Goal: Task Accomplishment & Management: Manage account settings

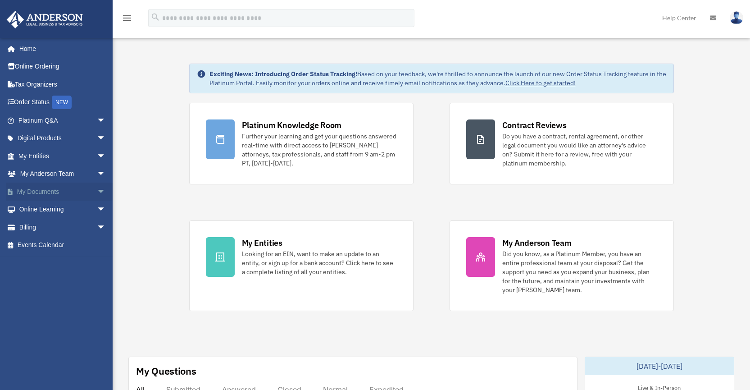
click at [97, 187] on span "arrow_drop_down" at bounding box center [106, 191] width 18 height 18
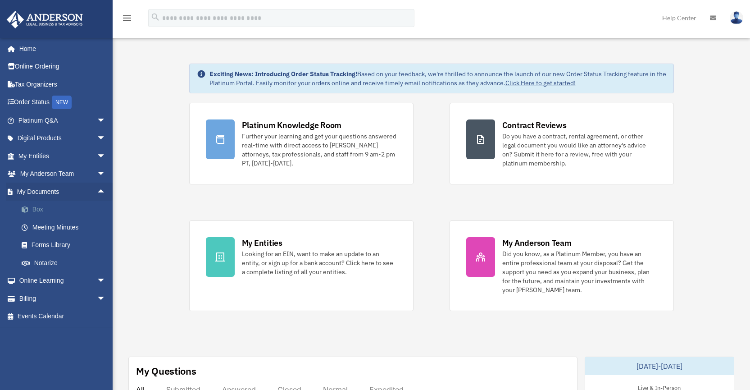
click at [39, 207] on link "Box" at bounding box center [66, 209] width 107 height 18
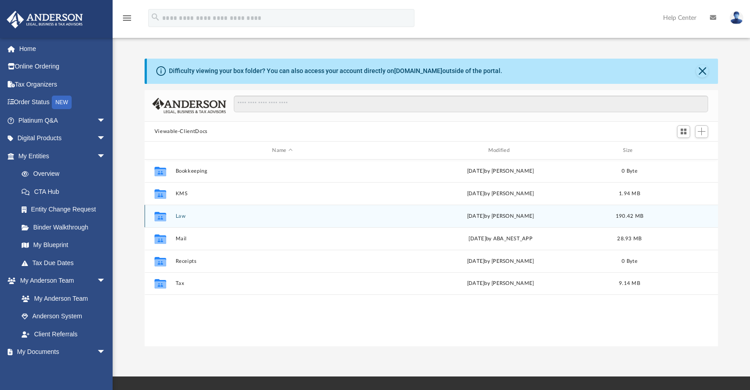
scroll to position [198, 567]
click at [183, 217] on button "Law" at bounding box center [282, 216] width 214 height 6
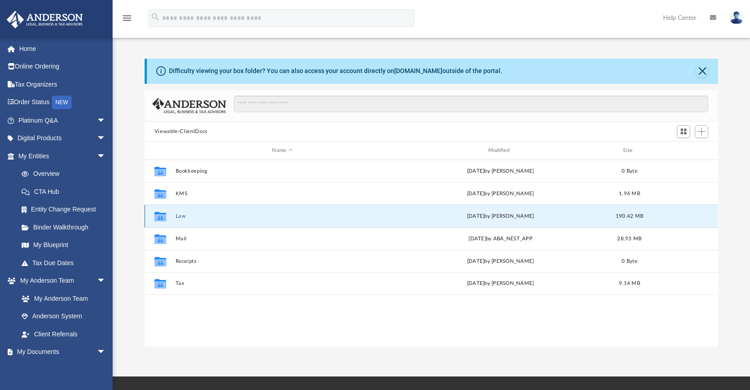
click at [183, 217] on button "Law" at bounding box center [282, 216] width 214 height 6
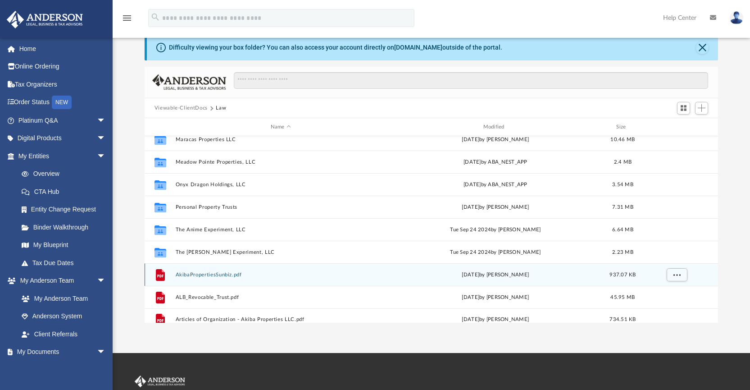
scroll to position [23, 0]
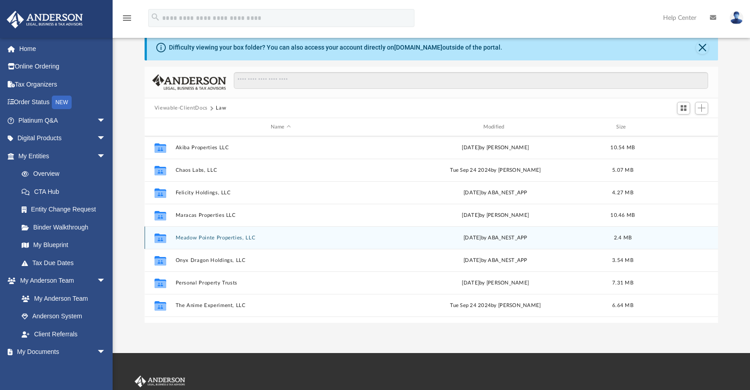
click at [222, 236] on button "Meadow Pointe Properties, LLC" at bounding box center [280, 238] width 211 height 6
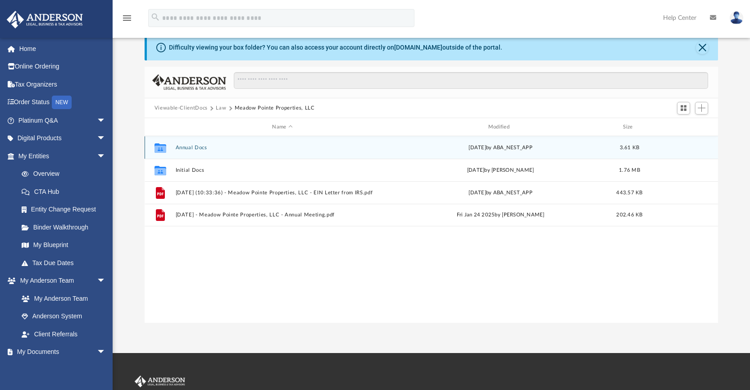
scroll to position [0, 0]
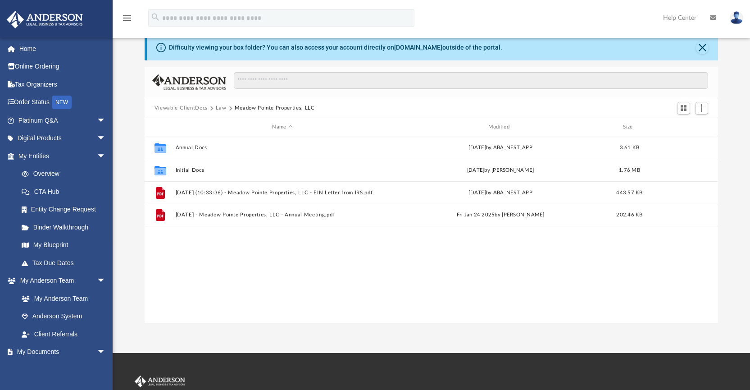
click at [219, 108] on button "Law" at bounding box center [221, 108] width 10 height 8
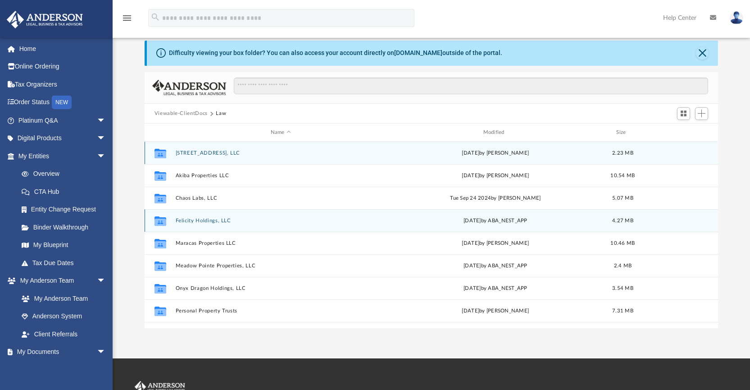
scroll to position [15, 0]
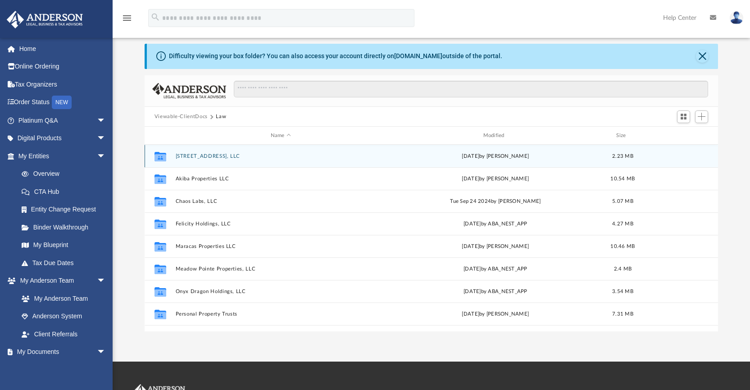
click at [198, 156] on button "[STREET_ADDRESS], LLC" at bounding box center [280, 156] width 211 height 6
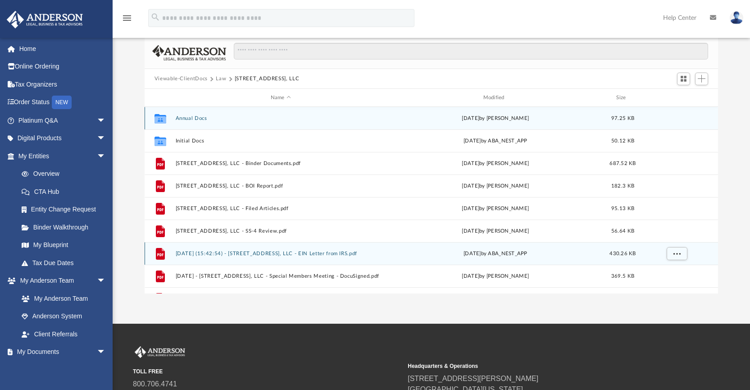
scroll to position [0, 0]
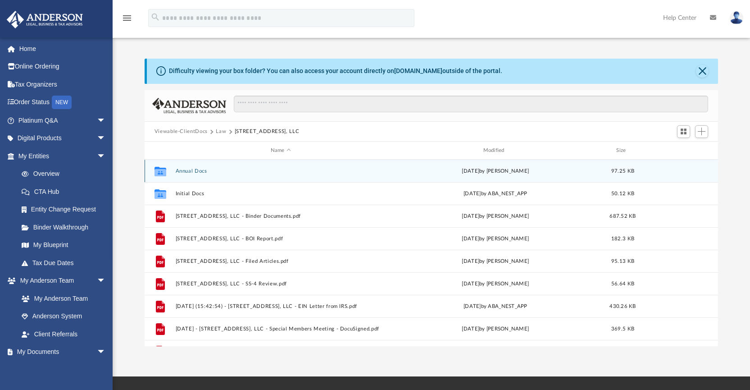
click at [194, 170] on button "Annual Docs" at bounding box center [280, 171] width 211 height 6
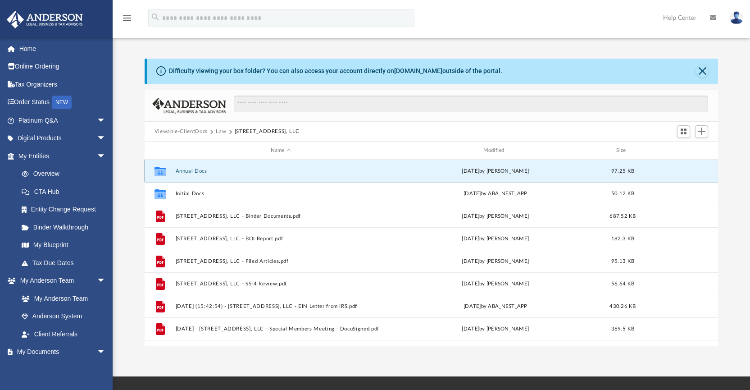
click at [194, 170] on button "Annual Docs" at bounding box center [280, 171] width 211 height 6
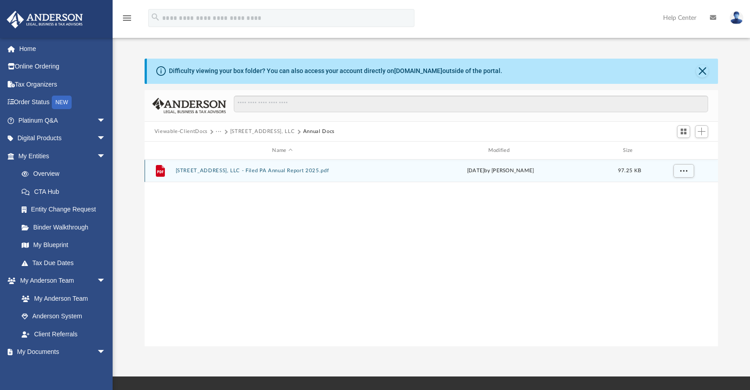
click at [211, 172] on button "[STREET_ADDRESS], LLC - Filed PA Annual Report 2025.pdf" at bounding box center [282, 171] width 214 height 6
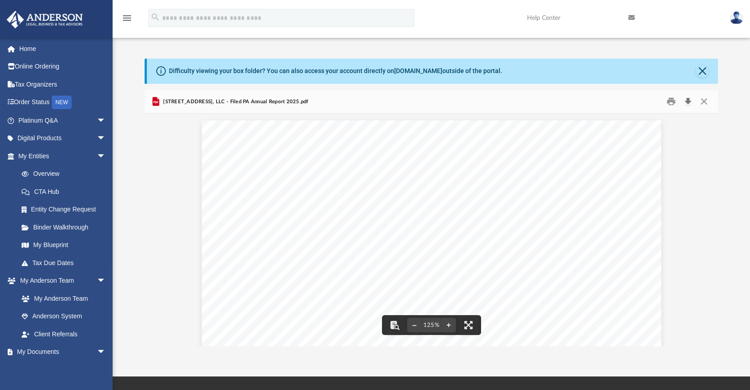
click at [688, 100] on button "Download" at bounding box center [688, 102] width 16 height 14
click at [704, 72] on button "Close" at bounding box center [702, 71] width 13 height 13
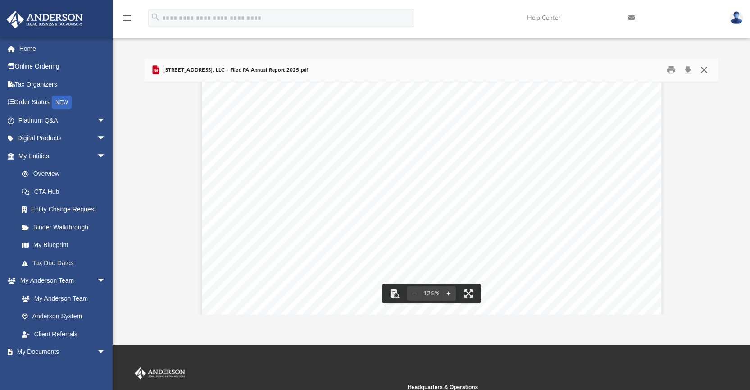
click at [701, 70] on button "Close" at bounding box center [704, 70] width 16 height 14
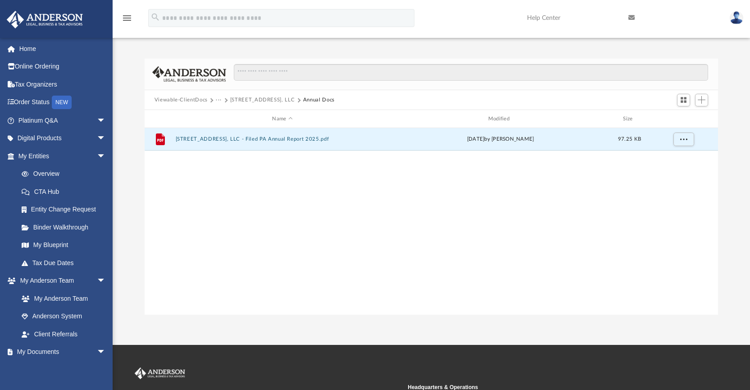
click at [257, 103] on button "[STREET_ADDRESS], LLC" at bounding box center [262, 100] width 65 height 8
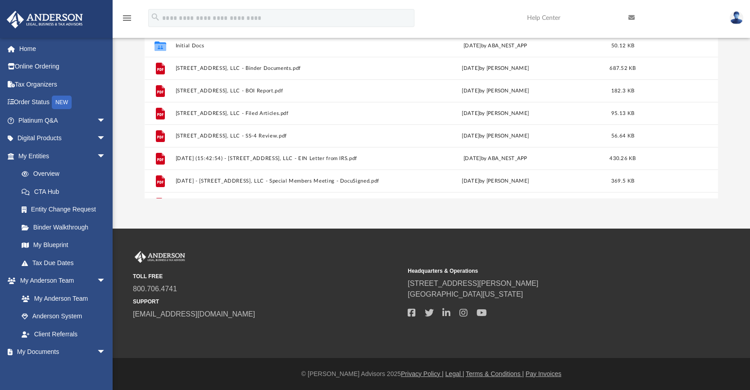
scroll to position [0, 0]
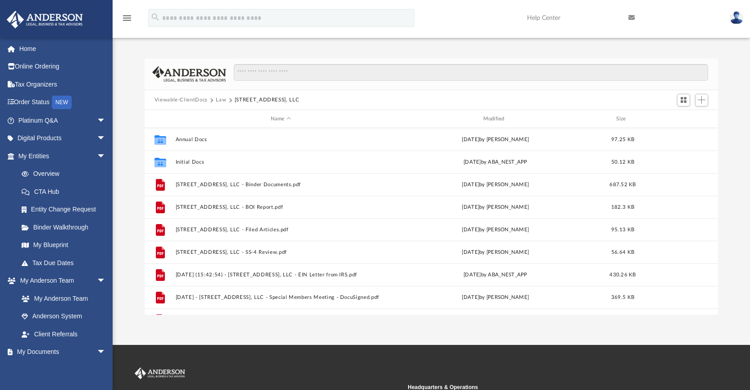
click at [219, 99] on button "Law" at bounding box center [221, 100] width 10 height 8
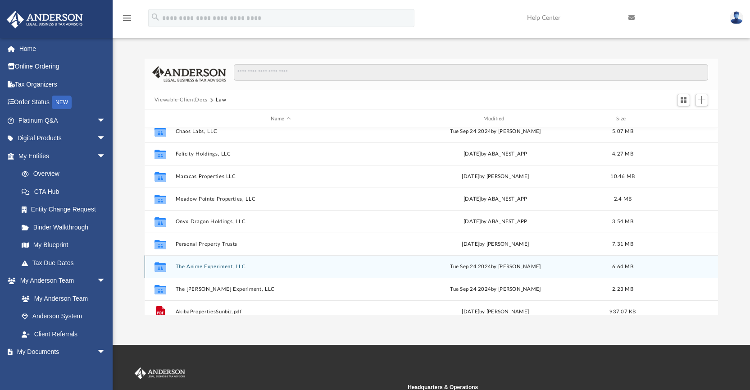
scroll to position [51, 0]
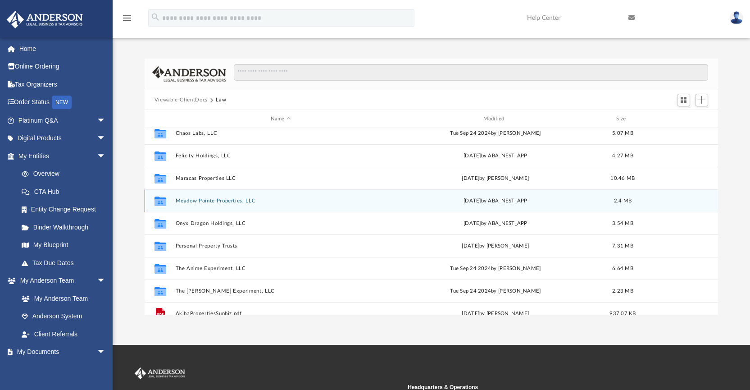
click at [237, 204] on div "Collaborated Folder Meadow Pointe Properties, LLC [DATE] by ABA_NEST_APP 2.4 MB" at bounding box center [432, 200] width 574 height 23
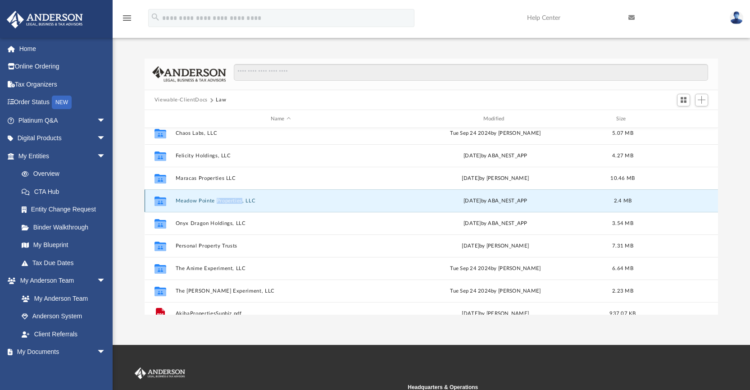
click at [237, 204] on div "Collaborated Folder Meadow Pointe Properties, LLC [DATE] by ABA_NEST_APP 2.4 MB" at bounding box center [432, 200] width 574 height 23
click at [199, 200] on button "Meadow Pointe Properties, LLC" at bounding box center [280, 201] width 211 height 6
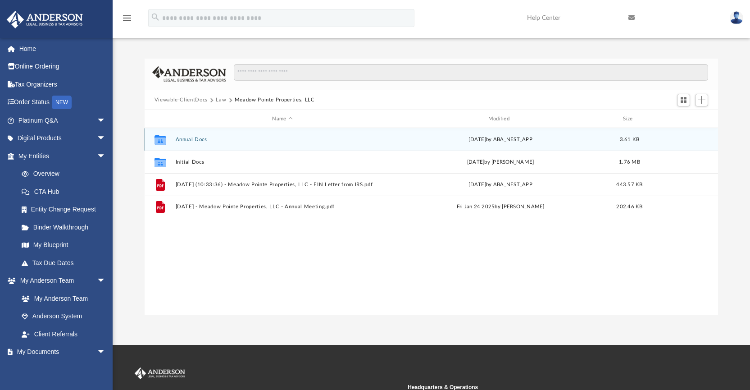
scroll to position [0, 0]
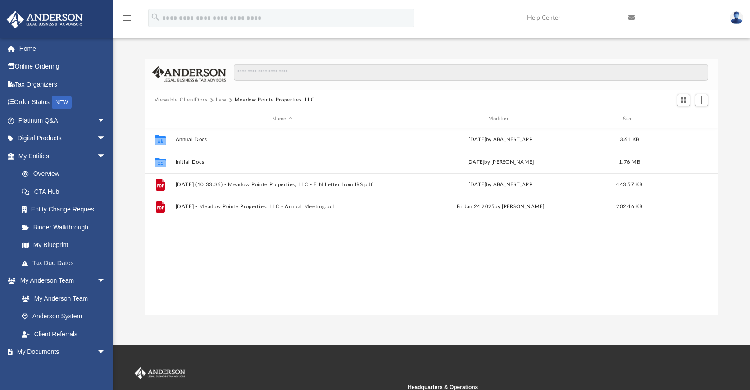
click at [192, 100] on button "Viewable-ClientDocs" at bounding box center [180, 100] width 53 height 8
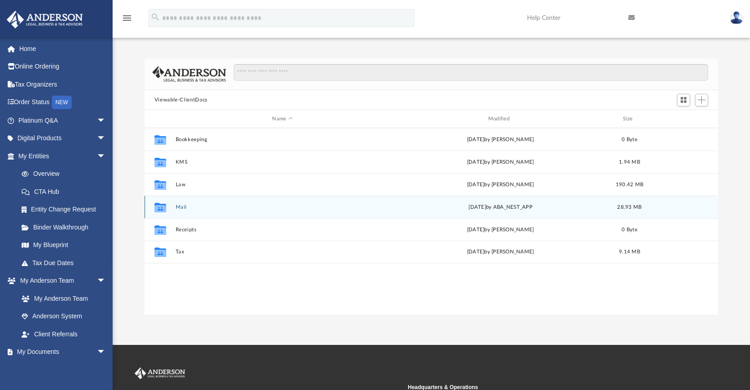
click at [199, 208] on button "Mail" at bounding box center [282, 207] width 214 height 6
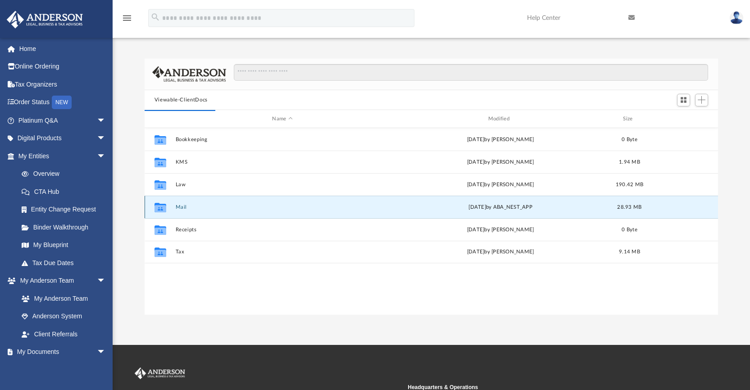
click at [183, 207] on button "Mail" at bounding box center [282, 207] width 214 height 6
click at [181, 207] on button "Mail" at bounding box center [282, 207] width 214 height 6
click at [174, 207] on div "Collaborated Folder Mail [DATE] by ABA_NEST_APP 28.93 MB" at bounding box center [432, 206] width 574 height 23
click at [181, 207] on button "Mail" at bounding box center [282, 207] width 214 height 6
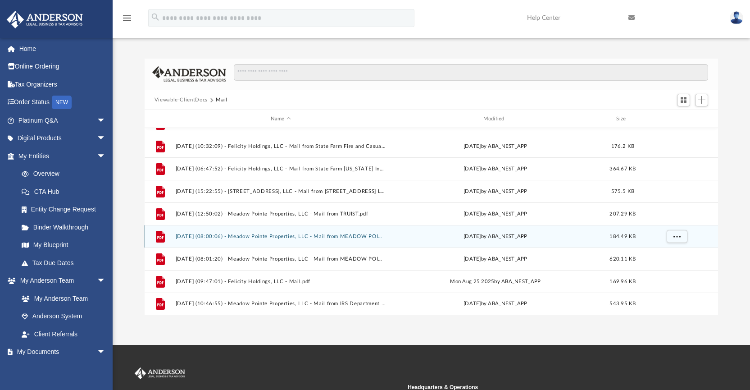
scroll to position [2, 0]
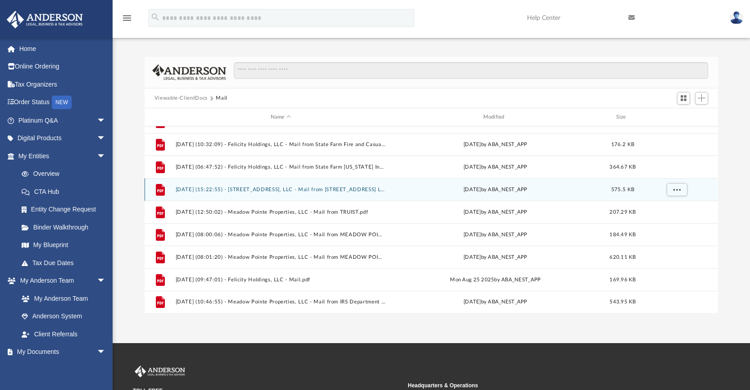
click at [353, 191] on button "[DATE] (15:22:55) - [STREET_ADDRESS], LLC - Mail from [STREET_ADDRESS] LLC.pdf" at bounding box center [280, 189] width 211 height 6
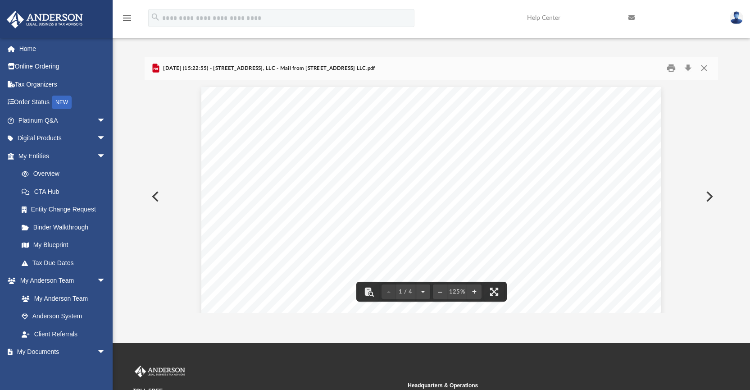
scroll to position [9, 0]
click at [152, 197] on button "Preview" at bounding box center [155, 196] width 20 height 25
click at [710, 197] on button "Preview" at bounding box center [709, 196] width 20 height 25
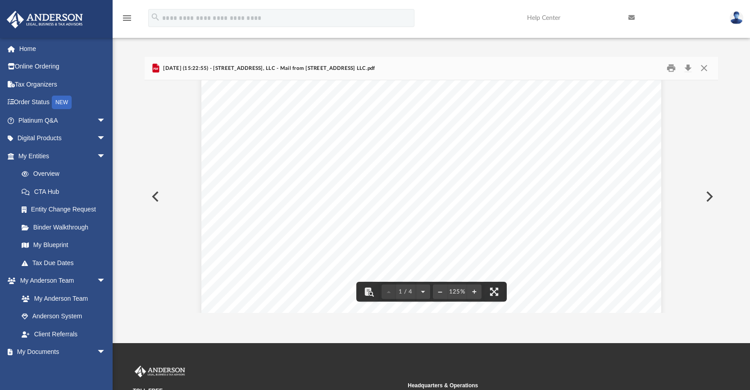
click at [710, 199] on button "Preview" at bounding box center [709, 196] width 20 height 25
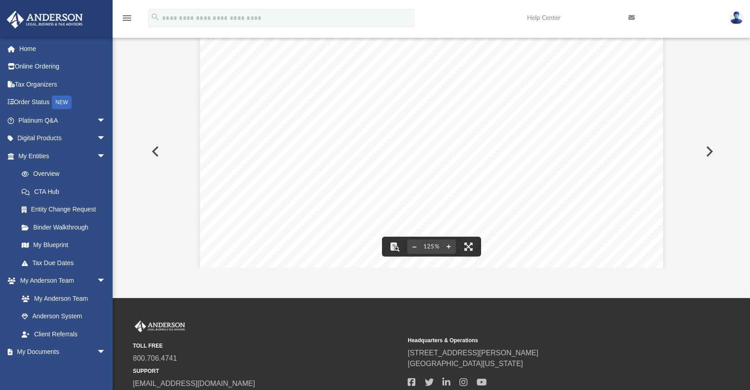
scroll to position [0, 0]
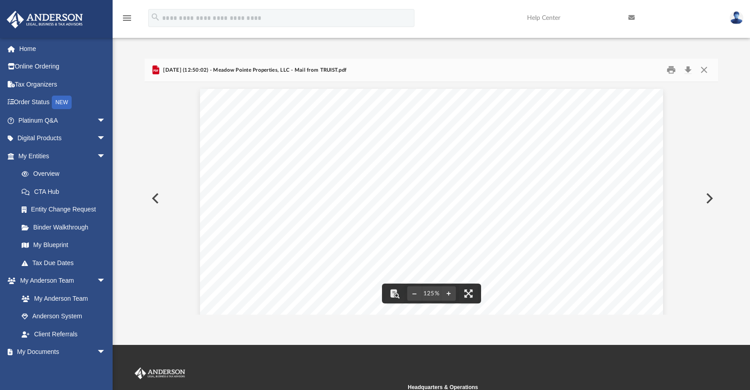
click at [707, 198] on button "Preview" at bounding box center [709, 198] width 20 height 25
click at [709, 198] on button "Preview" at bounding box center [709, 198] width 20 height 25
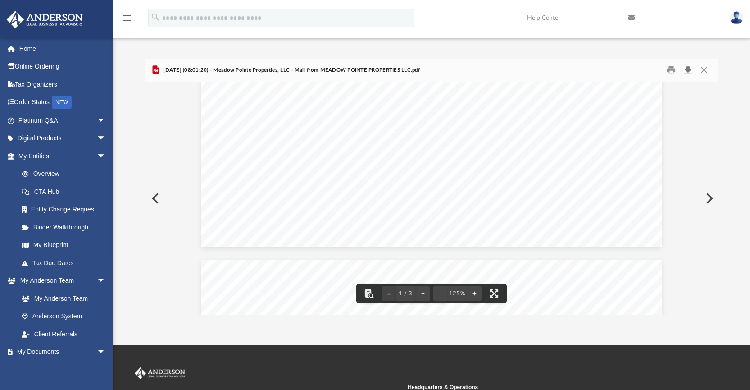
click at [690, 70] on button "Download" at bounding box center [688, 70] width 16 height 14
click at [709, 199] on button "Preview" at bounding box center [709, 198] width 20 height 25
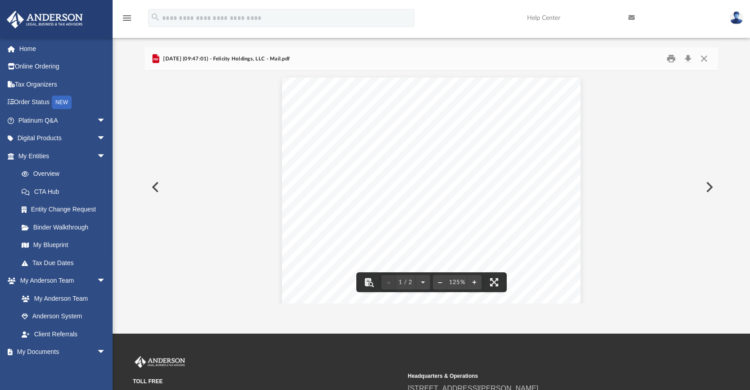
scroll to position [9, 0]
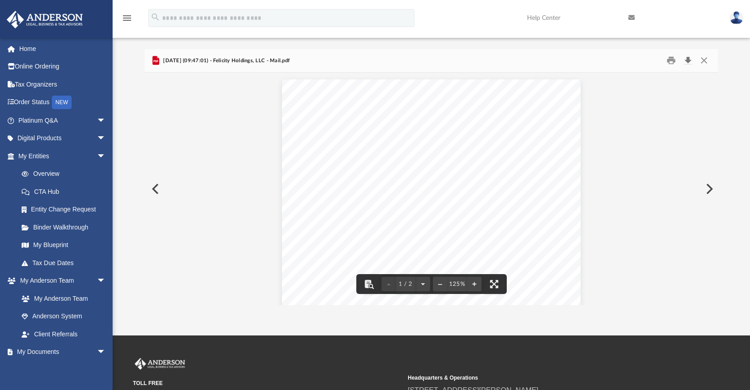
click at [688, 60] on button "Download" at bounding box center [688, 61] width 16 height 14
click at [706, 189] on button "Preview" at bounding box center [709, 188] width 20 height 25
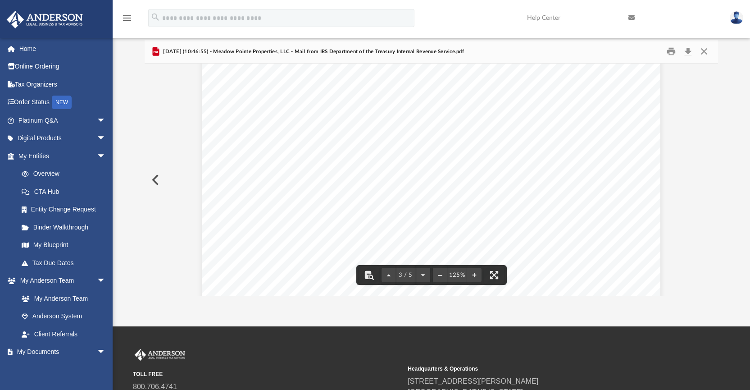
scroll to position [959, 0]
click at [690, 52] on button "Download" at bounding box center [688, 52] width 16 height 14
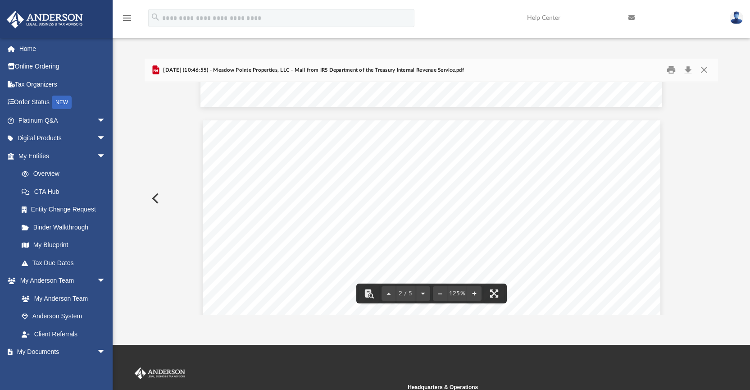
scroll to position [672, 0]
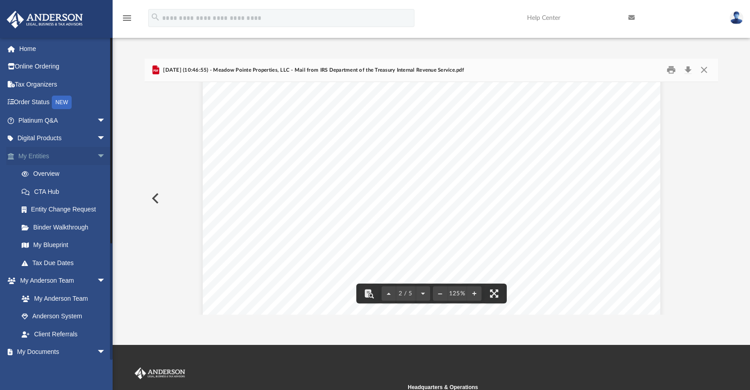
click at [42, 155] on link "My Entities arrow_drop_down" at bounding box center [62, 156] width 113 height 18
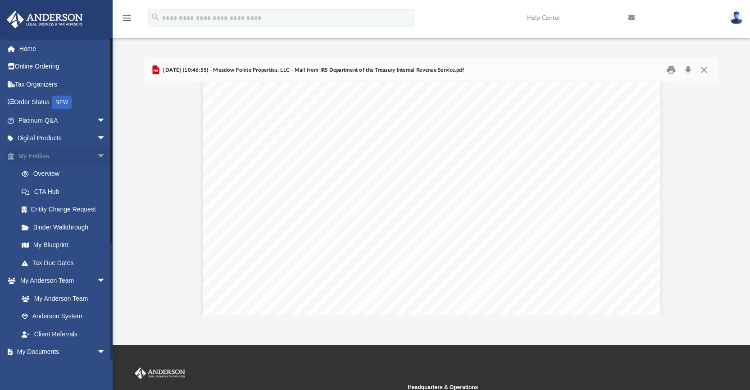
click at [97, 154] on span "arrow_drop_down" at bounding box center [106, 156] width 18 height 18
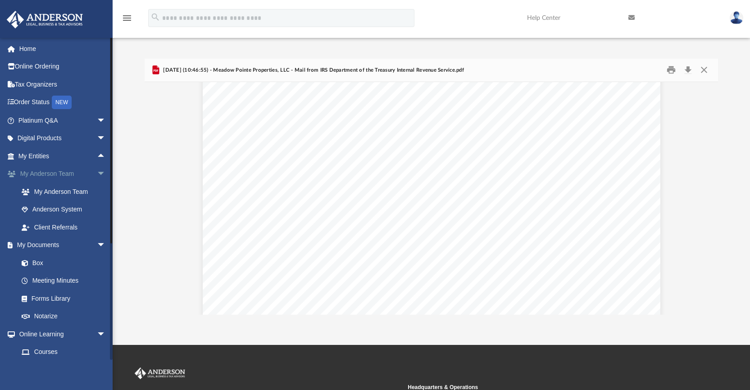
click at [51, 173] on link "My [PERSON_NAME] Team arrow_drop_down" at bounding box center [62, 174] width 113 height 18
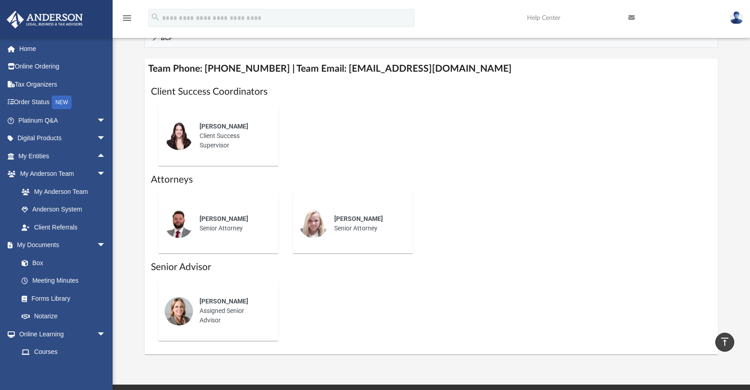
scroll to position [401, 0]
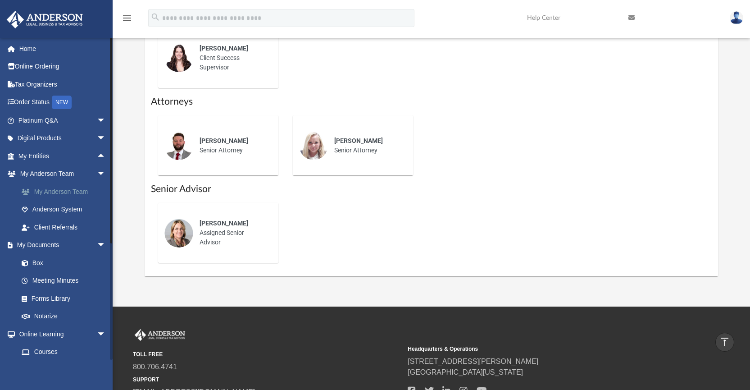
click at [69, 191] on link "My Anderson Team" at bounding box center [66, 191] width 107 height 18
click at [68, 207] on link "Anderson System" at bounding box center [66, 209] width 107 height 18
click at [70, 223] on link "Client Referrals" at bounding box center [66, 227] width 107 height 18
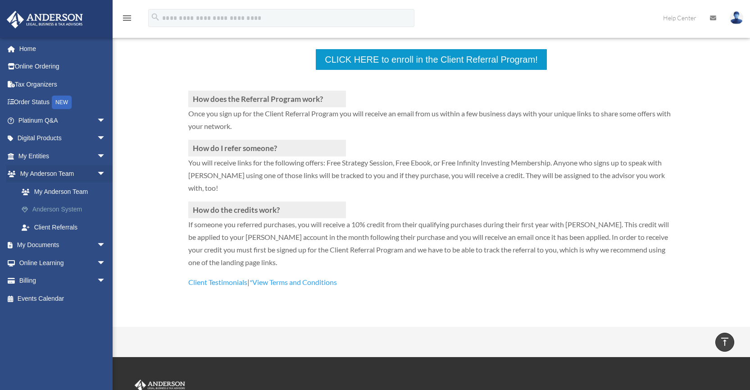
scroll to position [159, 0]
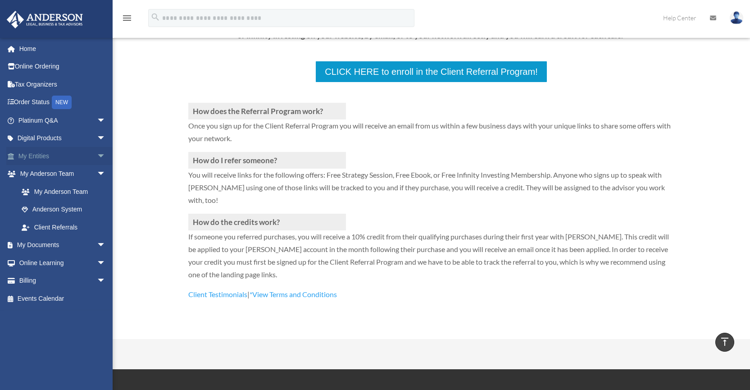
click at [45, 155] on link "My Entities arrow_drop_down" at bounding box center [62, 156] width 113 height 18
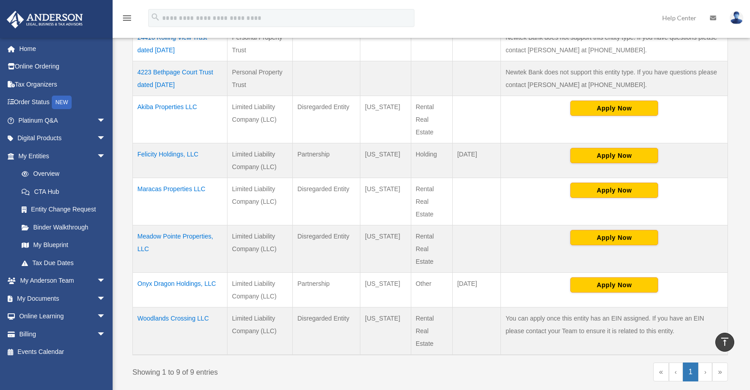
scroll to position [345, 0]
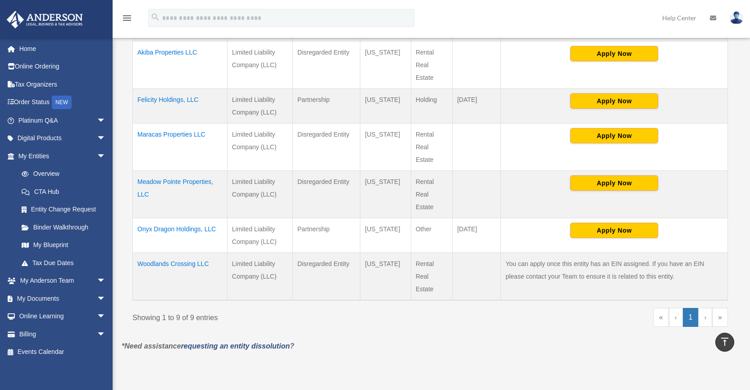
click at [200, 262] on td "Woodlands Crossing LLC" at bounding box center [180, 276] width 95 height 48
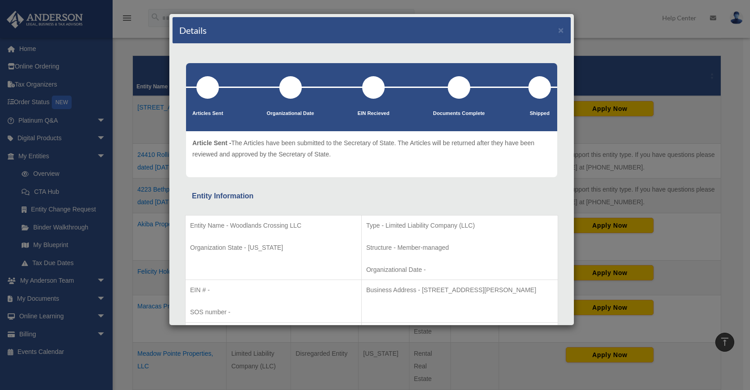
scroll to position [0, 0]
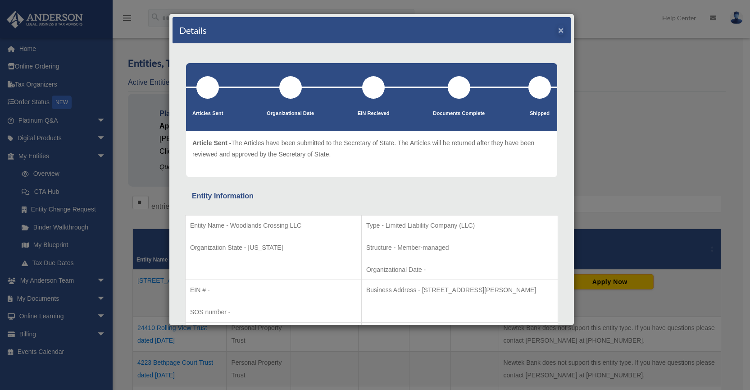
click at [558, 31] on button "×" at bounding box center [561, 29] width 6 height 9
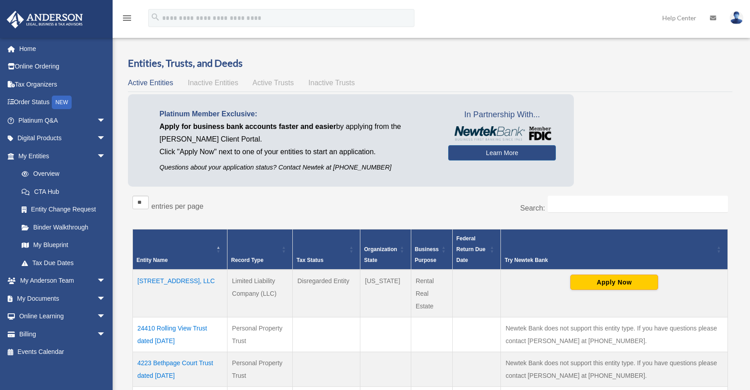
click at [737, 18] on img at bounding box center [737, 17] width 14 height 13
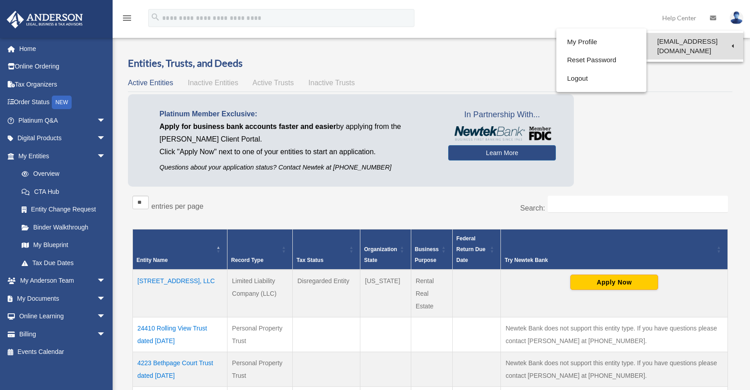
click at [661, 41] on link "[EMAIL_ADDRESS][DOMAIN_NAME]" at bounding box center [694, 46] width 97 height 27
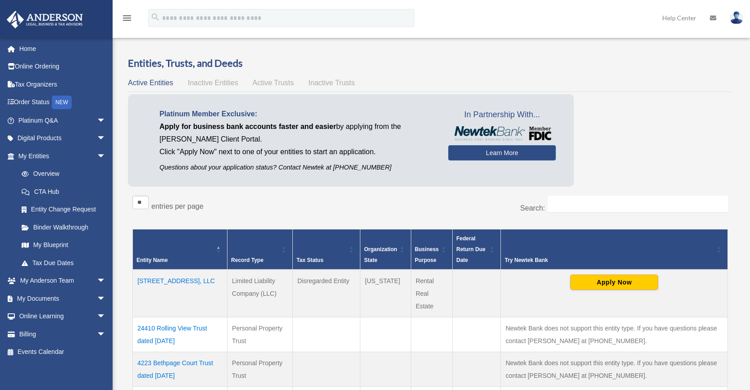
click at [741, 18] on img at bounding box center [737, 17] width 14 height 13
click at [738, 16] on img at bounding box center [737, 17] width 14 height 13
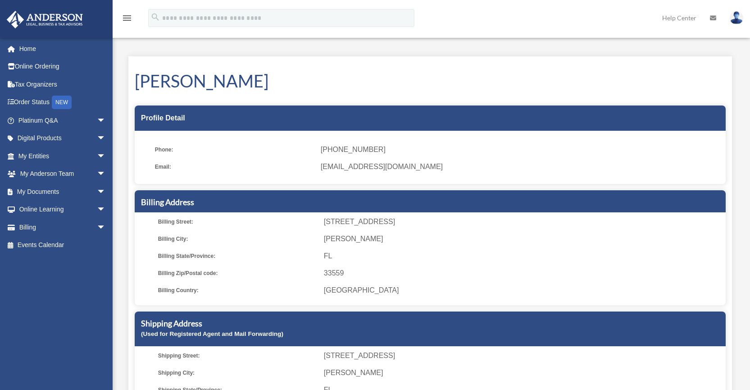
click at [737, 19] on img at bounding box center [737, 17] width 14 height 13
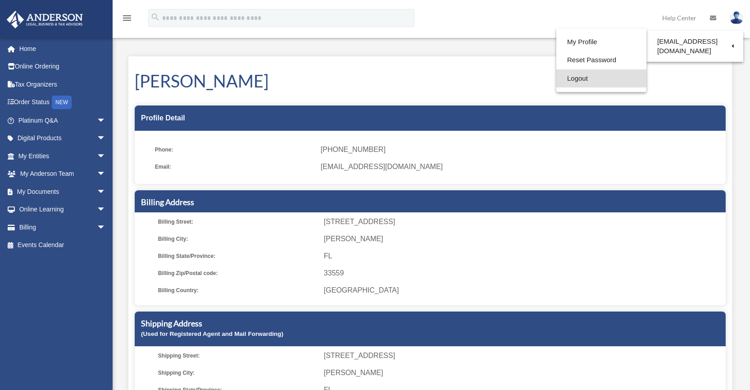
click at [567, 79] on link "Logout" at bounding box center [601, 78] width 90 height 18
